Goal: Check status: Check status

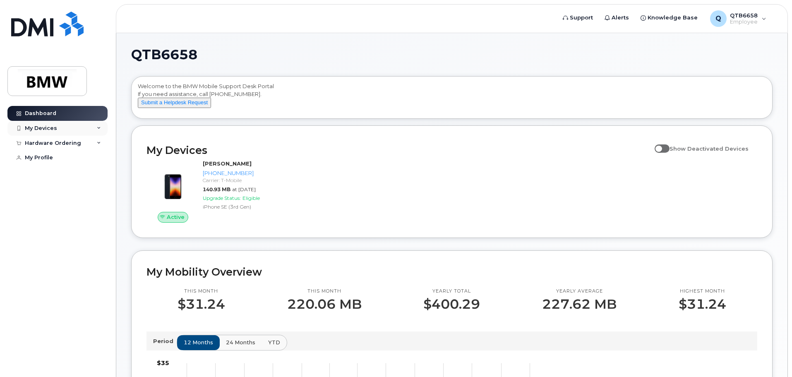
click at [44, 124] on div "My Devices" at bounding box center [57, 128] width 100 height 15
click at [669, 153] on span at bounding box center [661, 148] width 15 height 8
click at [661, 147] on input "Show Deactivated Devices" at bounding box center [657, 144] width 7 height 7
click at [662, 153] on span at bounding box center [661, 148] width 15 height 8
click at [661, 147] on input "Show Deactivated Devices" at bounding box center [657, 144] width 7 height 7
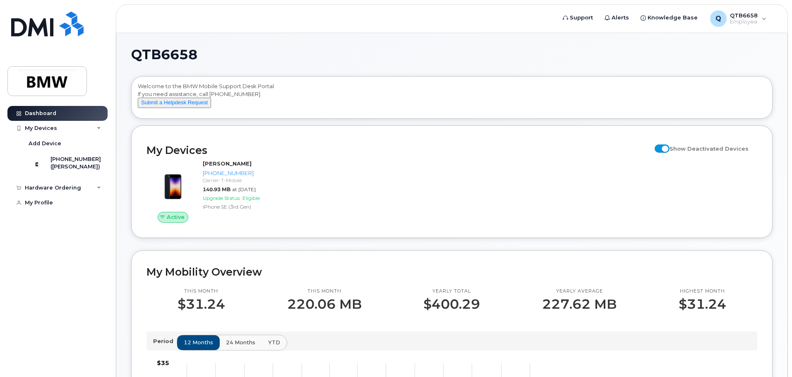
checkbox input "false"
click at [99, 190] on icon at bounding box center [99, 188] width 4 height 4
click at [48, 207] on div "My Orders" at bounding box center [44, 202] width 30 height 7
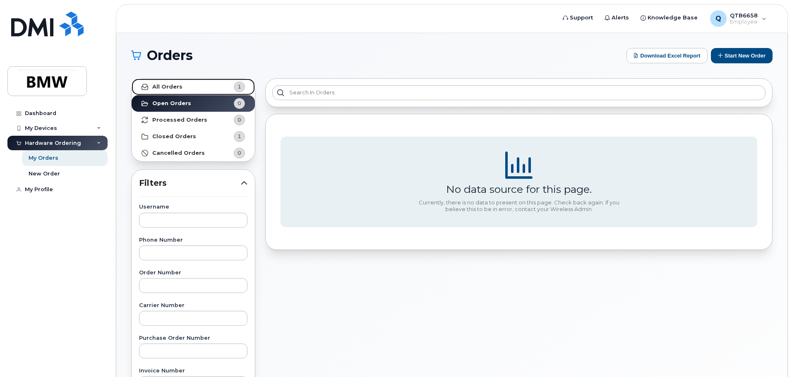
click at [165, 86] on strong "All Orders" at bounding box center [167, 87] width 30 height 7
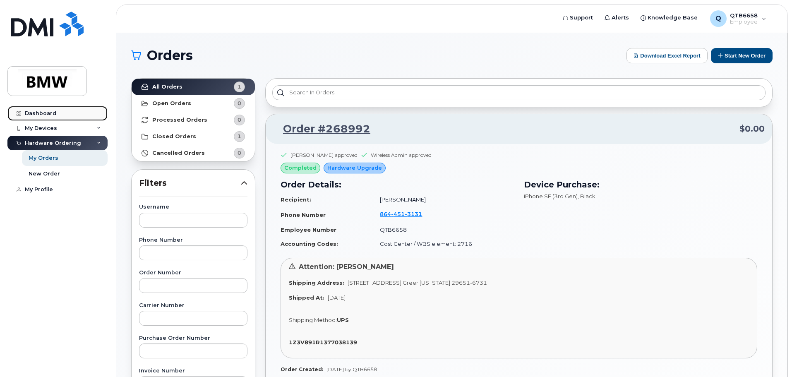
click at [32, 111] on div "Dashboard" at bounding box center [40, 113] width 31 height 7
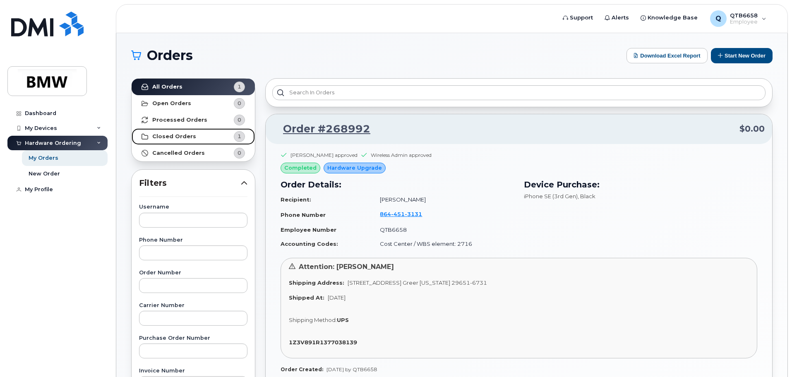
click at [169, 136] on strong "Closed Orders" at bounding box center [174, 136] width 44 height 7
